Goal: Task Accomplishment & Management: Complete application form

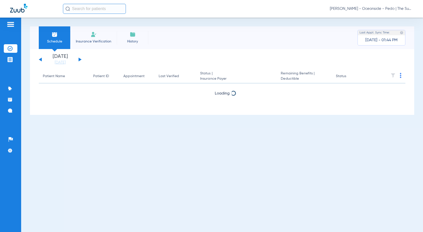
click at [81, 60] on button at bounding box center [80, 60] width 3 height 4
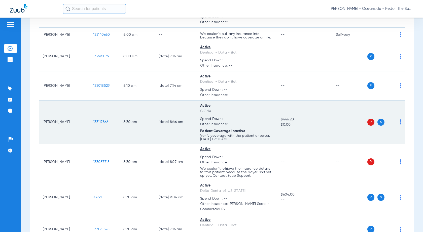
scroll to position [277, 0]
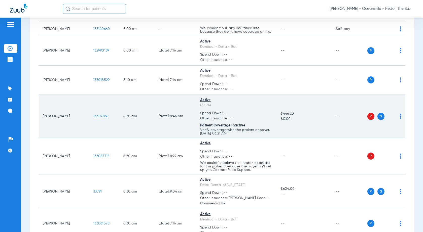
click at [98, 116] on span "133117866" at bounding box center [100, 116] width 15 height 4
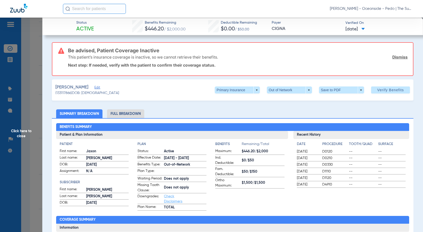
click at [379, 89] on span "Verify Benefits" at bounding box center [390, 90] width 27 height 4
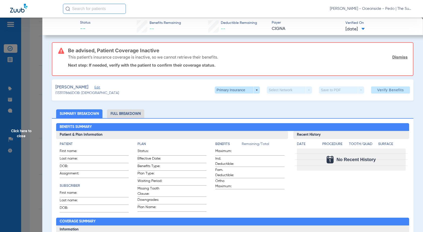
click at [31, 78] on span "Click here to close" at bounding box center [21, 134] width 42 height 232
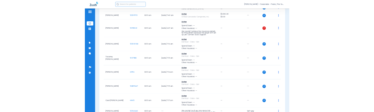
scroll to position [0, 0]
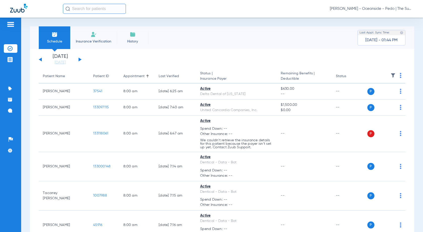
click at [88, 44] on li "Insurance Verification" at bounding box center [93, 37] width 47 height 23
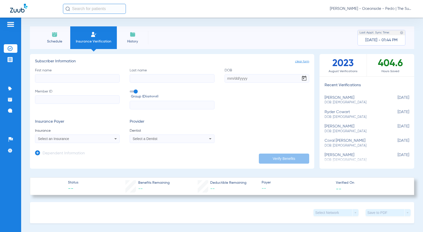
drag, startPoint x: 69, startPoint y: 68, endPoint x: 58, endPoint y: 77, distance: 13.8
click at [68, 68] on label "First name" at bounding box center [77, 75] width 85 height 15
click at [68, 74] on input "First name" at bounding box center [77, 78] width 85 height 9
click at [54, 103] on input "Member ID" at bounding box center [77, 99] width 85 height 9
paste input "962243282"
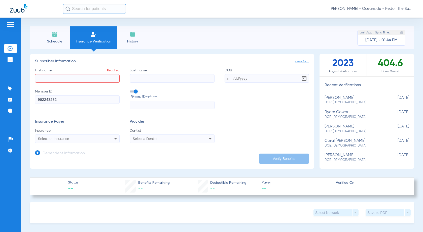
type input "962243282"
click at [61, 79] on input "First name Required" at bounding box center [77, 78] width 85 height 9
click at [142, 105] on input "text" at bounding box center [172, 105] width 85 height 9
paste input "940615"
type input "940615"
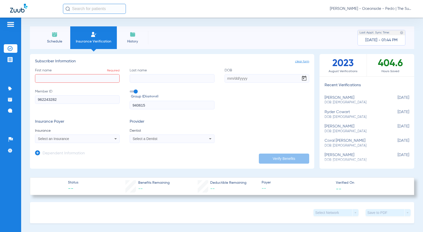
click at [92, 83] on input "First name Required" at bounding box center [77, 78] width 85 height 9
click at [238, 81] on input "DOB" at bounding box center [266, 78] width 85 height 9
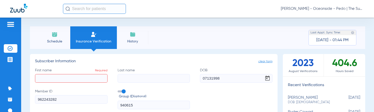
type input "[DATE]"
click at [153, 76] on input "Last name" at bounding box center [154, 78] width 72 height 9
click at [48, 76] on input "First name Required" at bounding box center [71, 78] width 72 height 9
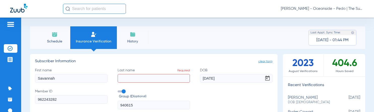
type input "Savannah"
click at [135, 79] on input "Last name Required" at bounding box center [154, 78] width 72 height 9
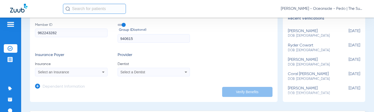
scroll to position [75, 0]
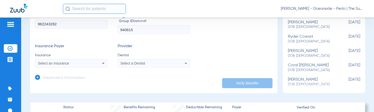
type input "purday"
click at [61, 60] on mat-select "Select an Insurance" at bounding box center [71, 63] width 72 height 9
click at [58, 65] on span "Select an Insurance" at bounding box center [53, 63] width 31 height 4
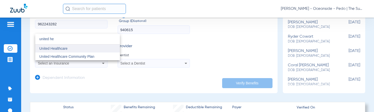
type input "united he"
click at [71, 47] on mat-option "United Healthcare" at bounding box center [77, 49] width 85 height 8
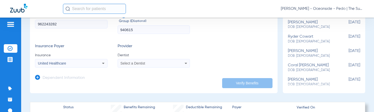
click at [127, 62] on span "Select a Dentist" at bounding box center [132, 63] width 25 height 4
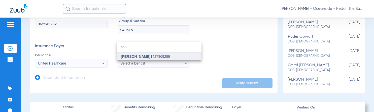
type input "shu"
click at [137, 57] on span "[PERSON_NAME]" at bounding box center [135, 57] width 29 height 4
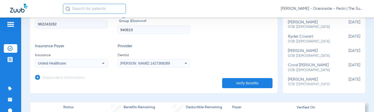
click at [40, 77] on div "Dependent Information" at bounding box center [60, 79] width 50 height 11
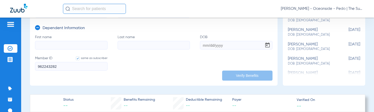
scroll to position [126, 0]
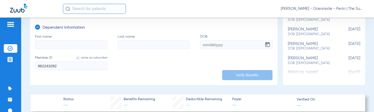
click at [52, 44] on input "First name" at bounding box center [71, 45] width 72 height 9
type input "kieran"
click at [129, 44] on input "Last name" at bounding box center [154, 45] width 72 height 9
type input "green"
click at [209, 42] on input "DOB" at bounding box center [236, 45] width 72 height 9
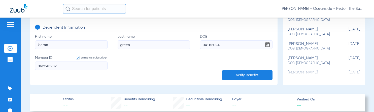
type input "[DATE]"
drag, startPoint x: 146, startPoint y: 44, endPoint x: 151, endPoint y: 54, distance: 11.3
click at [146, 44] on input "green" at bounding box center [154, 45] width 72 height 9
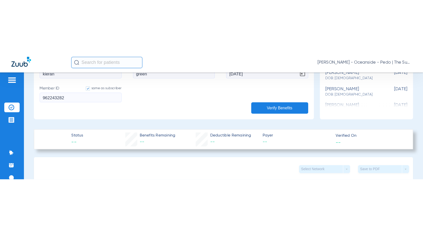
scroll to position [151, 0]
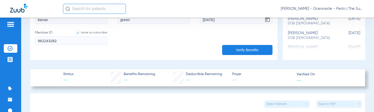
click at [240, 47] on button "Verify Benefits" at bounding box center [247, 50] width 50 height 10
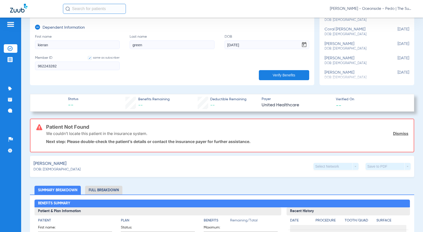
scroll to position [0, 0]
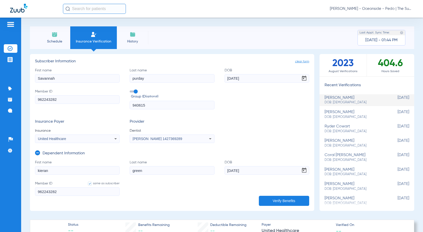
click at [7, 48] on li "Insurance Verification" at bounding box center [11, 48] width 14 height 9
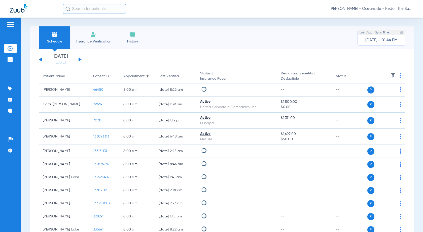
click at [80, 59] on button at bounding box center [80, 60] width 3 height 4
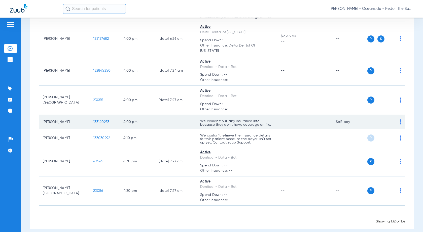
scroll to position [3257, 0]
